Goal: Information Seeking & Learning: Learn about a topic

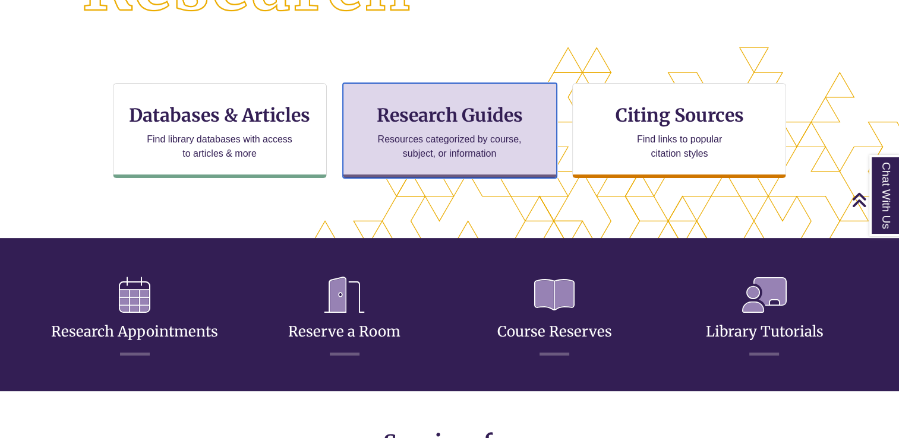
click at [442, 122] on h3 "Research Guides" at bounding box center [450, 115] width 194 height 23
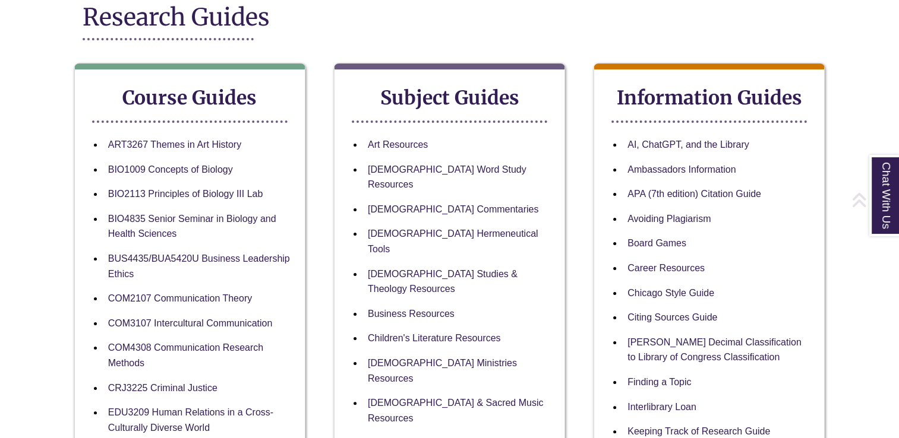
scroll to position [178, 0]
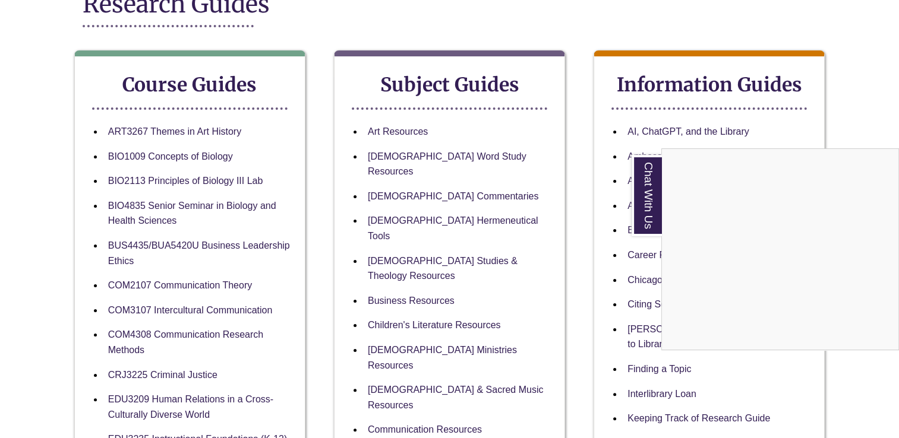
click at [406, 157] on div "Chat With Us" at bounding box center [449, 219] width 899 height 438
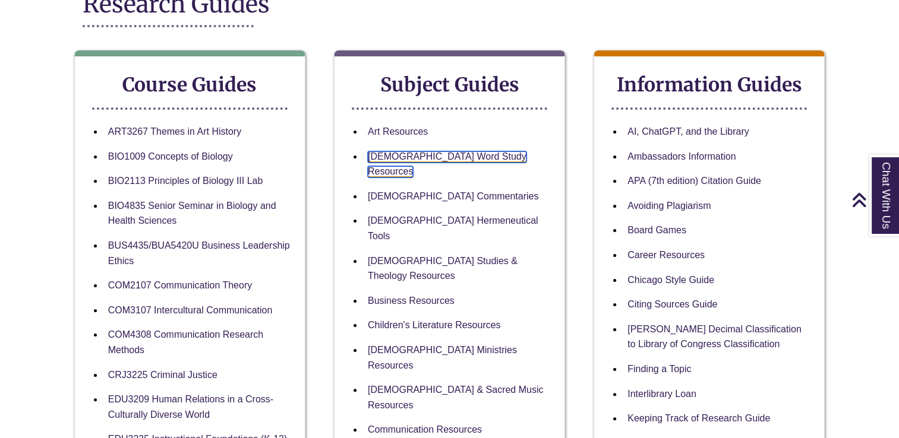
click at [462, 160] on link "[DEMOGRAPHIC_DATA] Word Study Resources" at bounding box center [447, 164] width 159 height 27
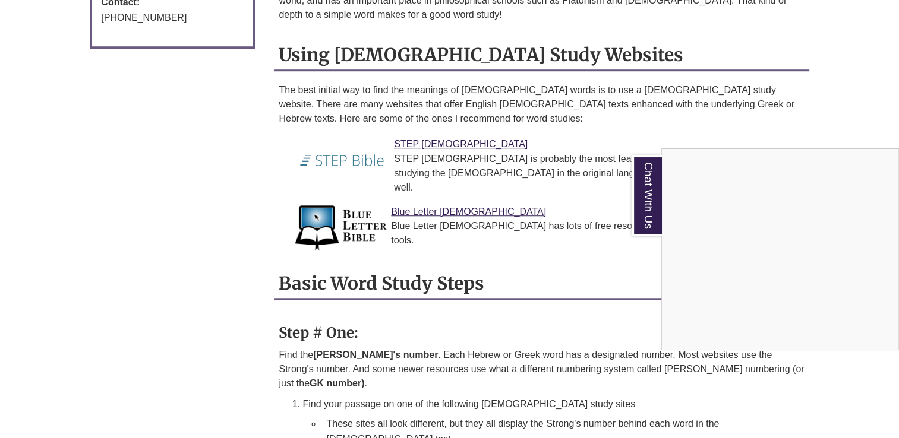
scroll to position [832, 0]
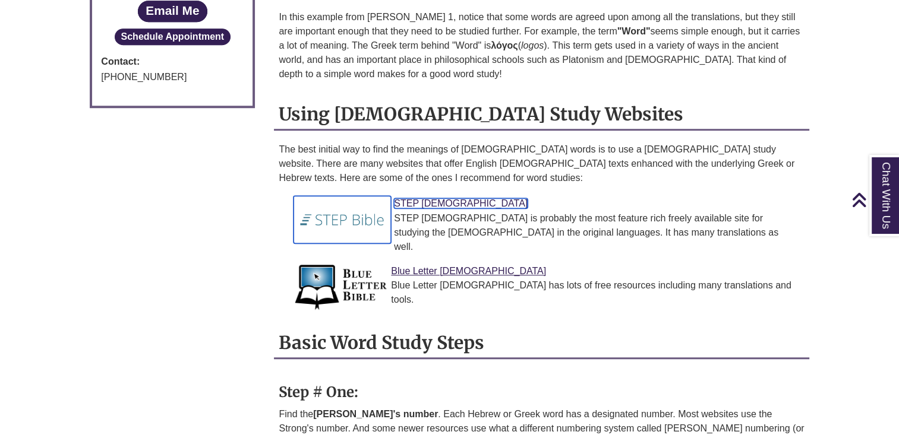
click at [418, 198] on link "STEP Bible" at bounding box center [461, 203] width 134 height 10
click at [343, 196] on img at bounding box center [341, 220] width 97 height 48
